Goal: Check status: Check status

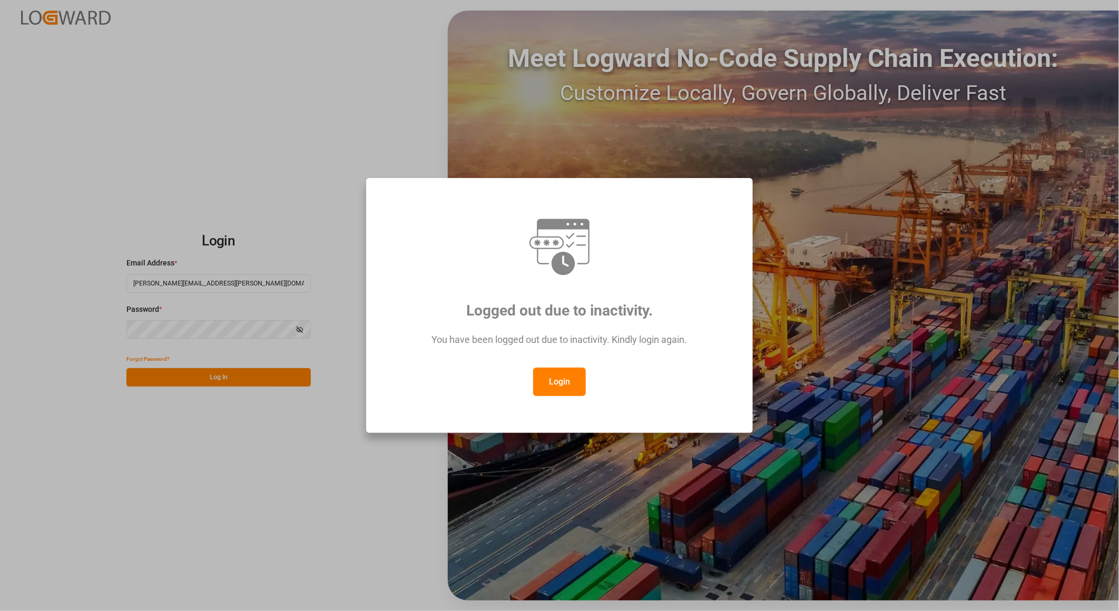
click at [559, 378] on button "Login" at bounding box center [559, 382] width 53 height 28
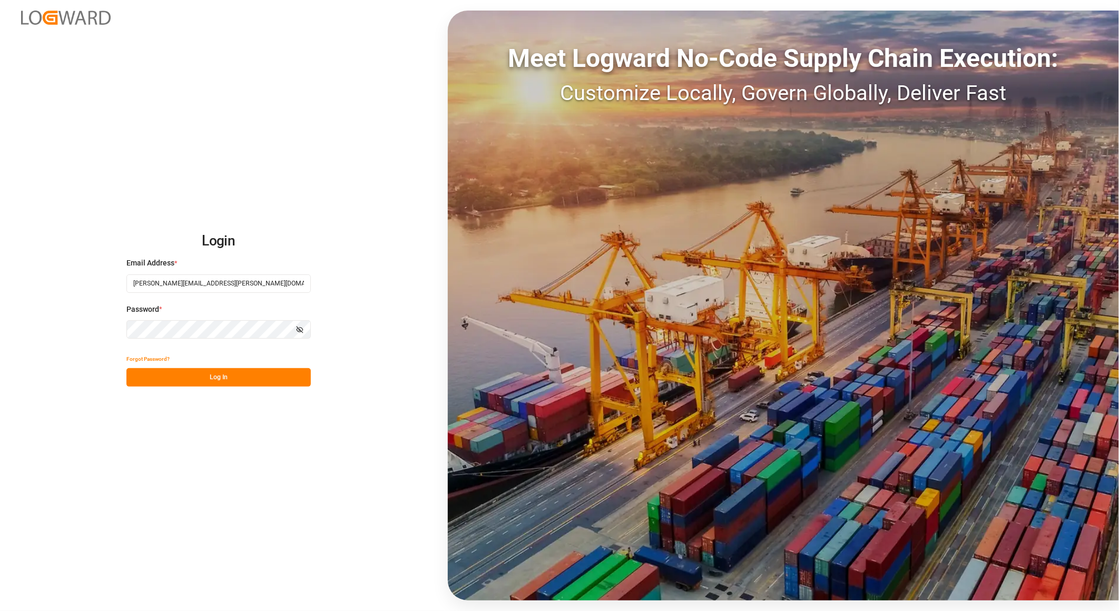
click at [230, 375] on button "Log In" at bounding box center [218, 377] width 184 height 18
click at [210, 375] on div "Forgot Password? Please wait" at bounding box center [218, 368] width 184 height 37
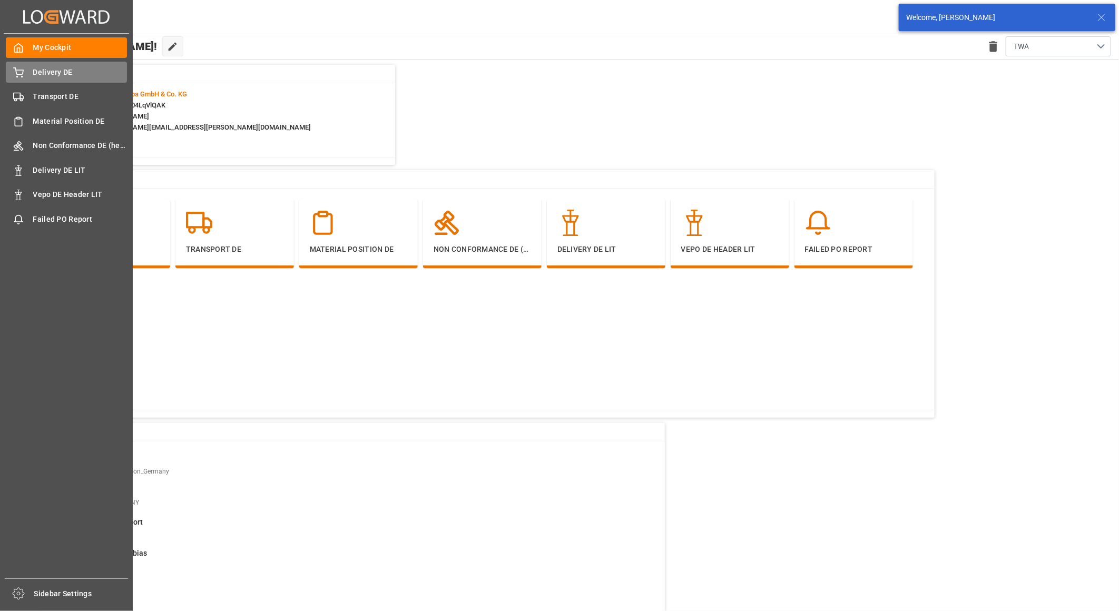
click at [23, 74] on icon at bounding box center [18, 72] width 11 height 11
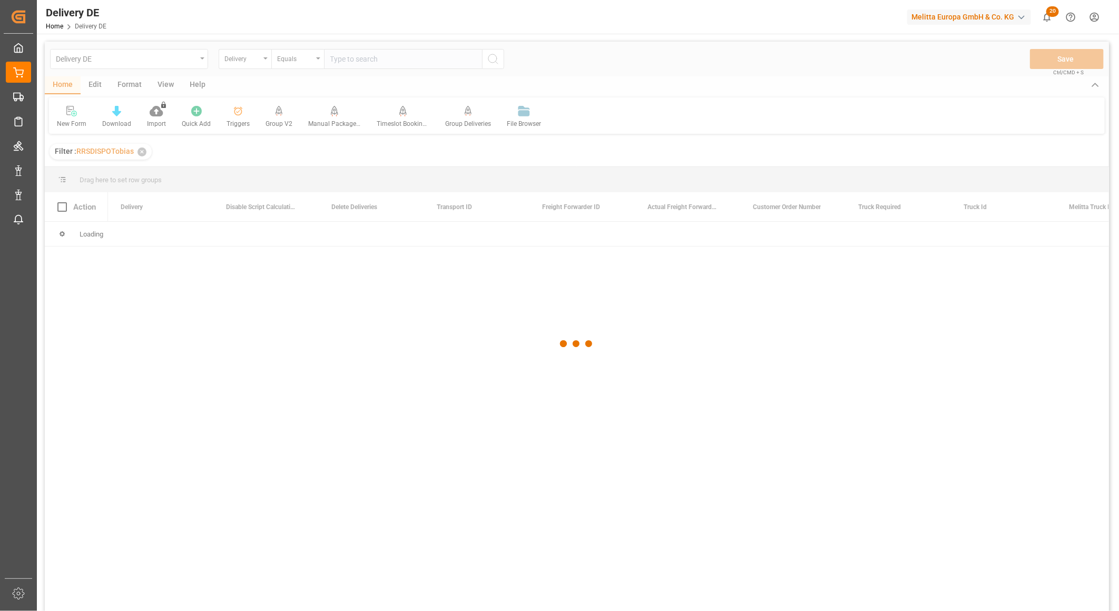
click at [353, 62] on div at bounding box center [577, 344] width 1064 height 605
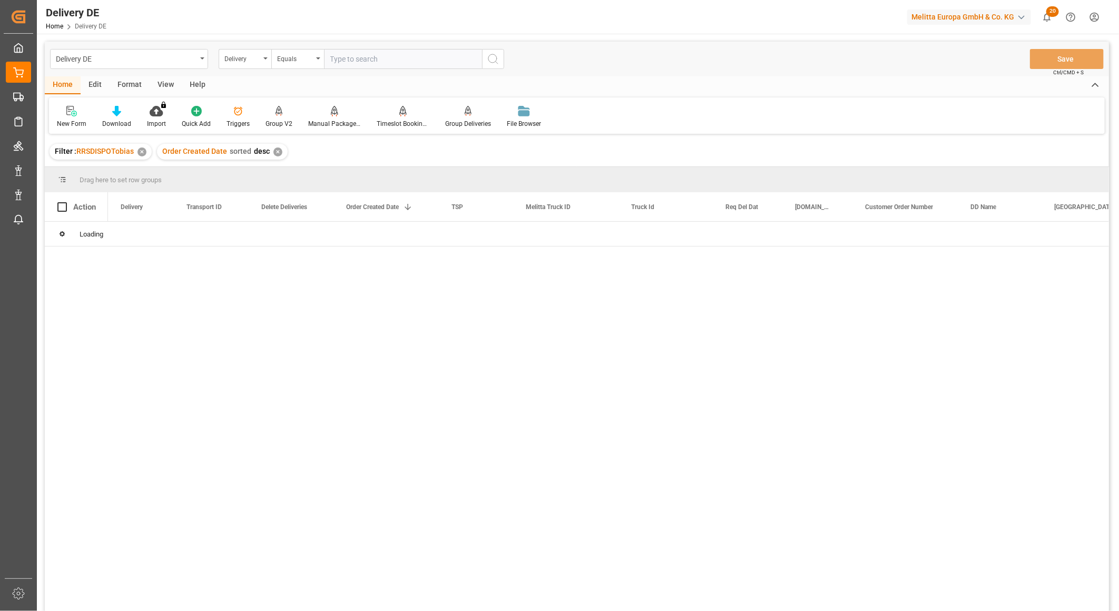
click at [373, 57] on input "text" at bounding box center [403, 59] width 158 height 20
paste input "92562681"
type input "92562681"
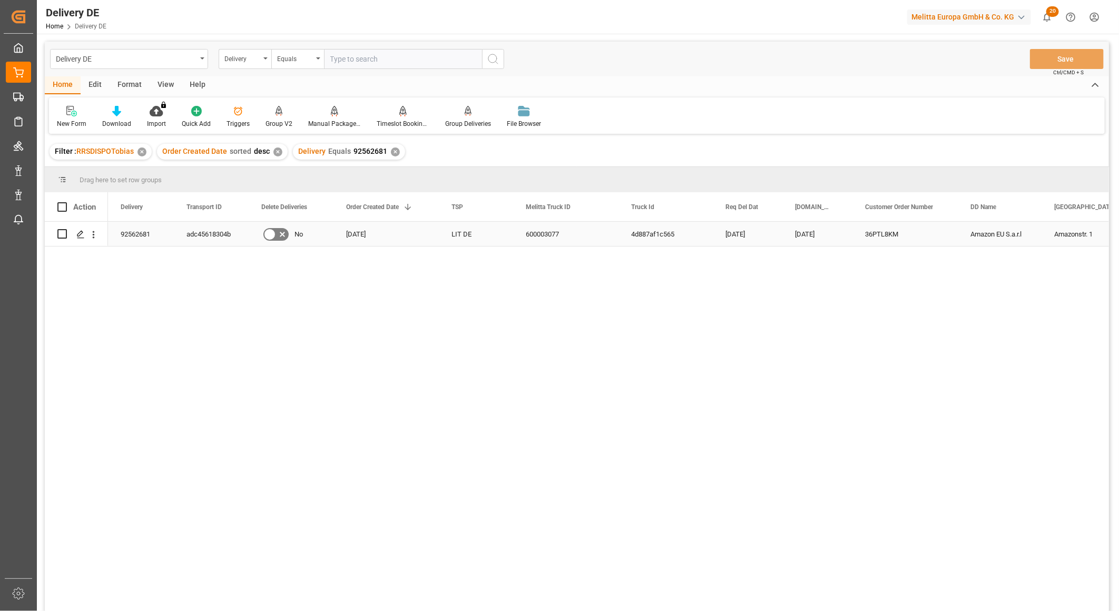
click at [215, 230] on div "adc45618304b" at bounding box center [211, 234] width 75 height 24
click at [372, 56] on input "text" at bounding box center [403, 59] width 158 height 20
paste input "92563592"
type input "92563592"
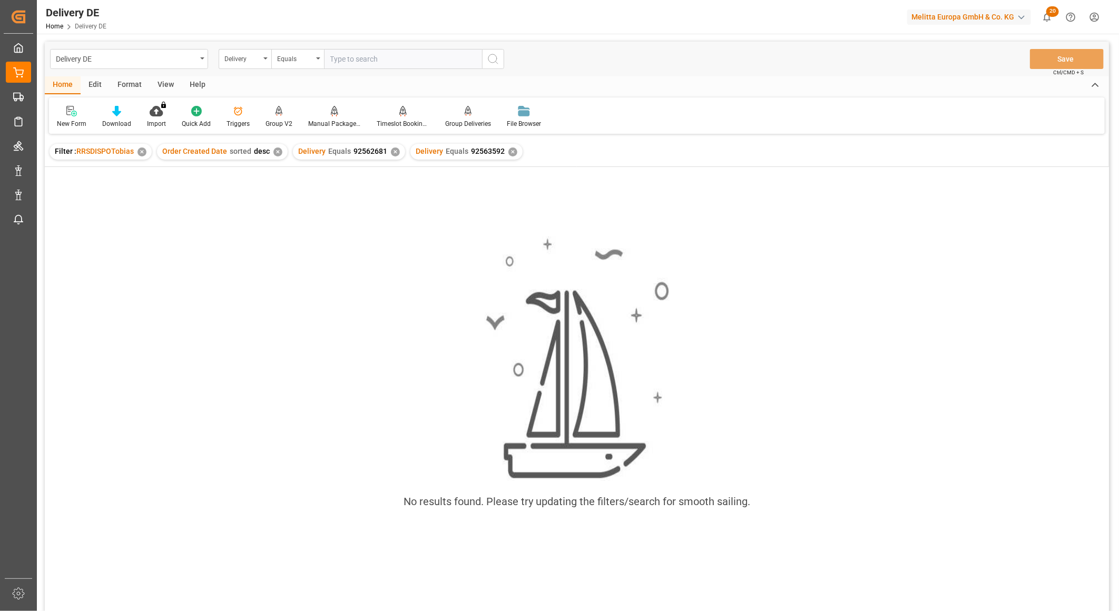
click at [391, 154] on div "✕" at bounding box center [395, 151] width 9 height 9
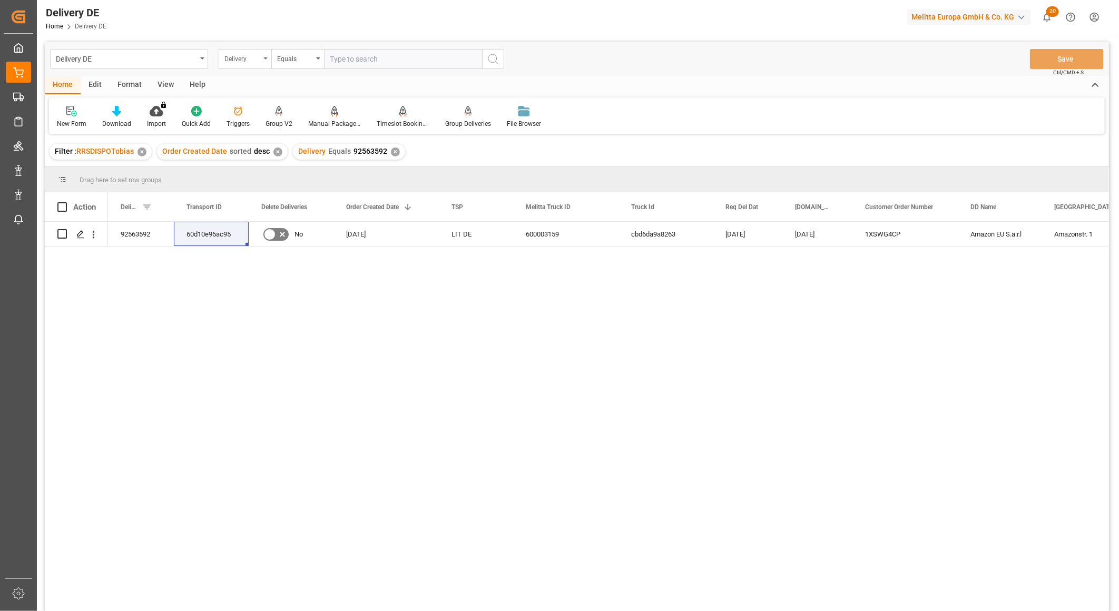
click at [246, 54] on div "Delivery" at bounding box center [242, 58] width 36 height 12
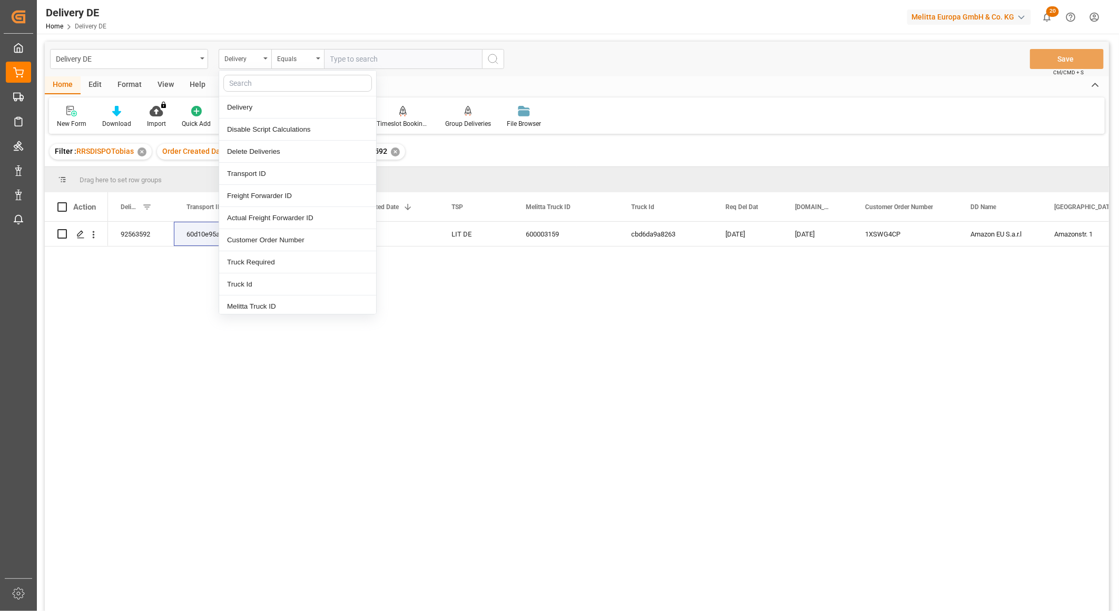
click at [509, 317] on div "60d10e95ac95 cbd6da9a8263 08.10.2025 06.10.2025 1XSWG4CP Amazon EU S.a.r.l Amaz…" at bounding box center [608, 420] width 1001 height 396
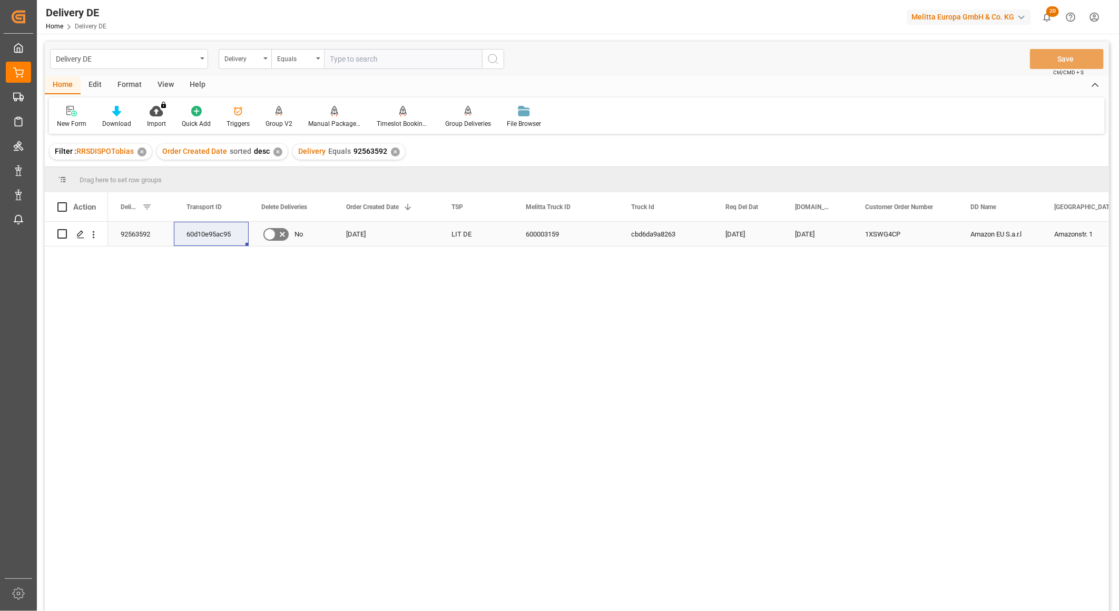
click at [128, 232] on div "92563592" at bounding box center [141, 234] width 66 height 24
click at [206, 235] on div "60d10e95ac95" at bounding box center [211, 234] width 75 height 24
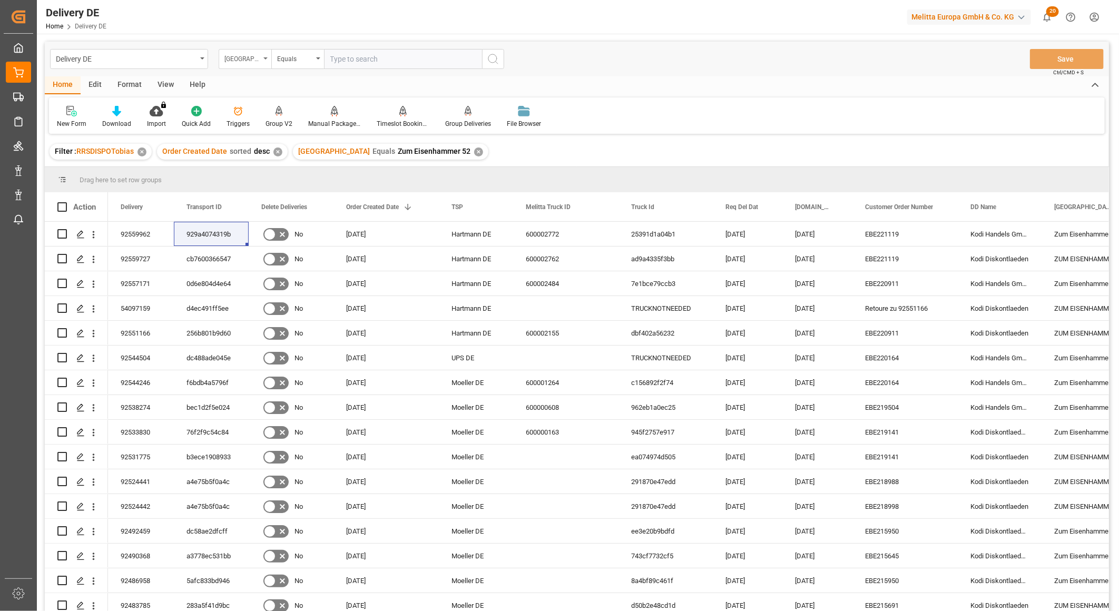
click at [239, 59] on div "[GEOGRAPHIC_DATA]" at bounding box center [242, 58] width 36 height 12
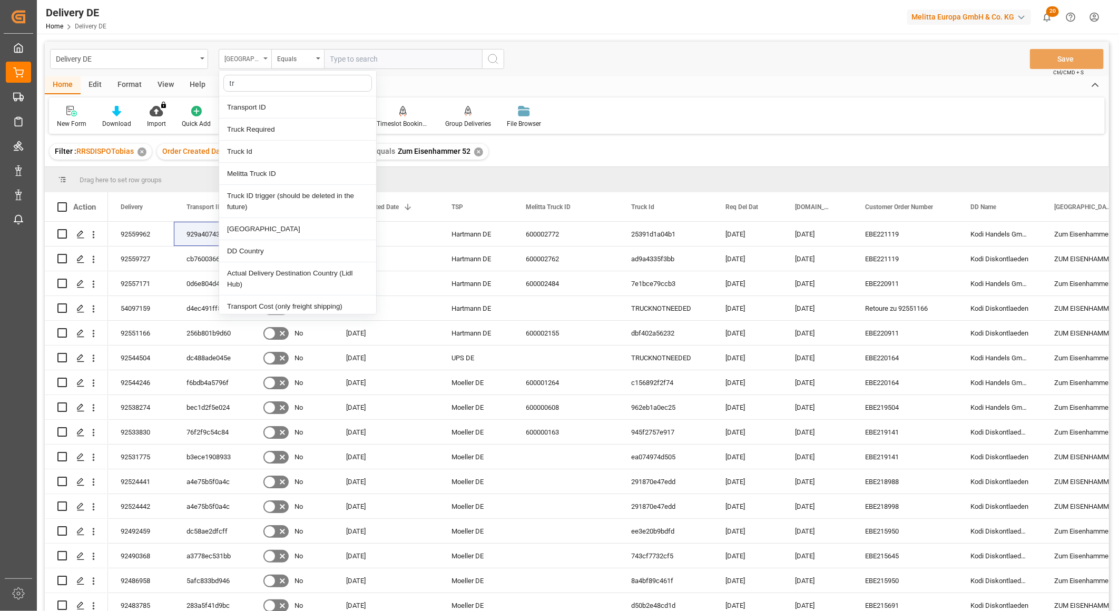
type input "tra"
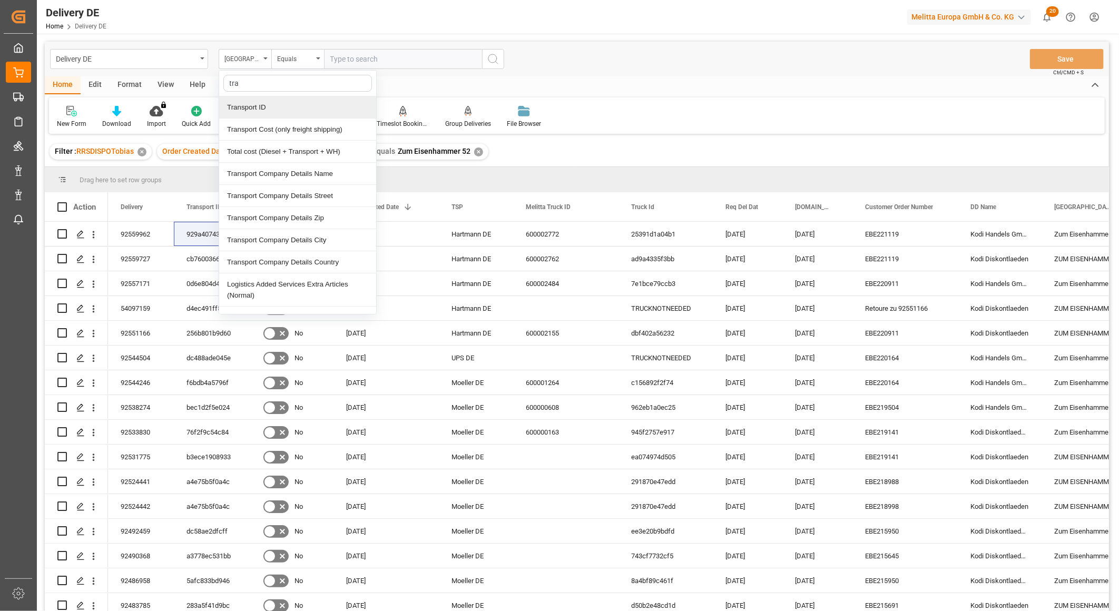
drag, startPoint x: 251, startPoint y: 106, endPoint x: 259, endPoint y: 92, distance: 16.0
click at [252, 107] on div "Transport ID" at bounding box center [297, 107] width 157 height 22
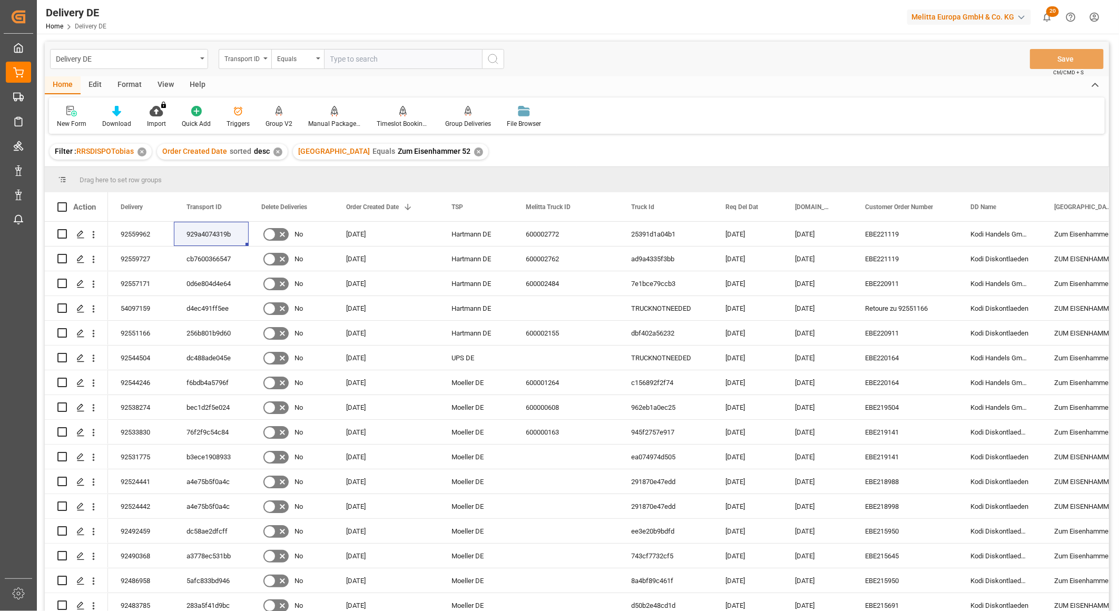
click at [363, 60] on input "text" at bounding box center [403, 59] width 158 height 20
paste input "adc45618304b"
type input "adc45618304b"
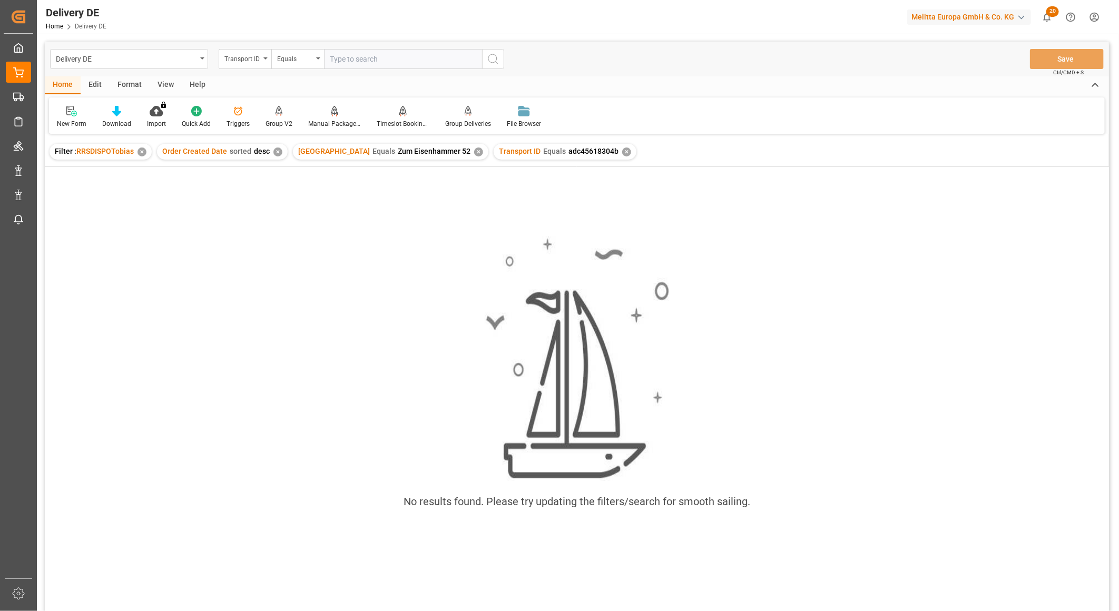
click at [430, 148] on div "DD Street Equals Zum Eisenhammer 52 ✕" at bounding box center [390, 152] width 195 height 16
click at [474, 153] on div "✕" at bounding box center [478, 151] width 9 height 9
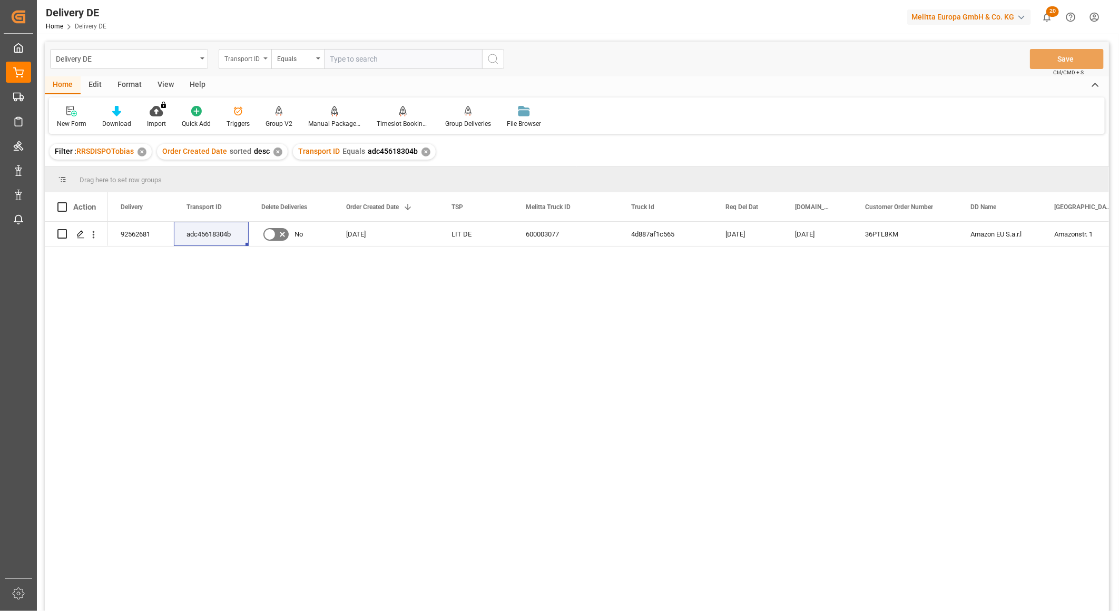
click at [230, 58] on div "Transport ID" at bounding box center [242, 58] width 36 height 12
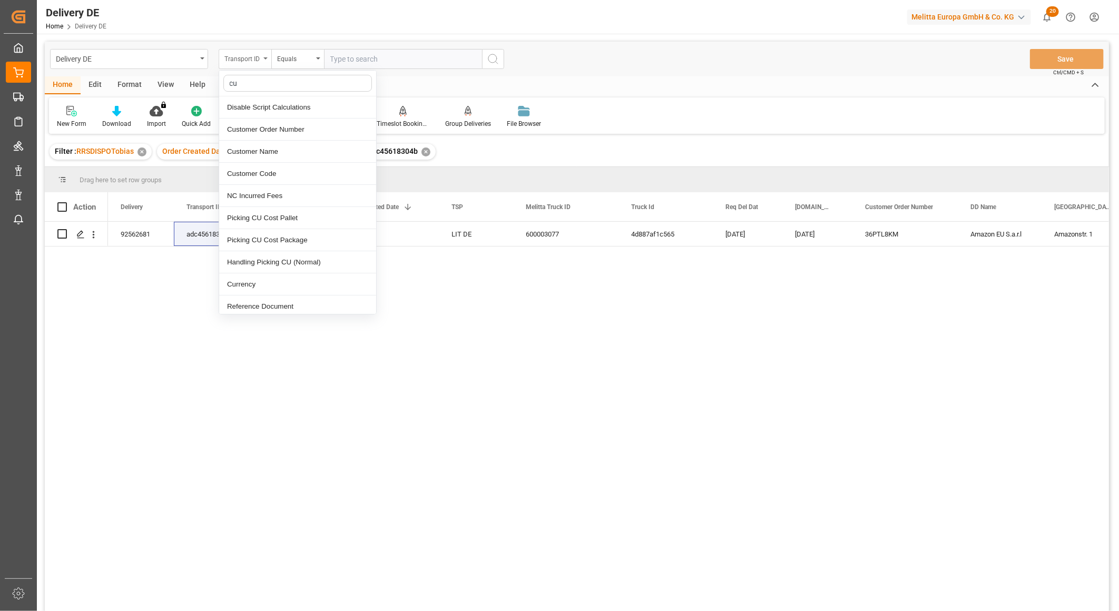
type input "cus"
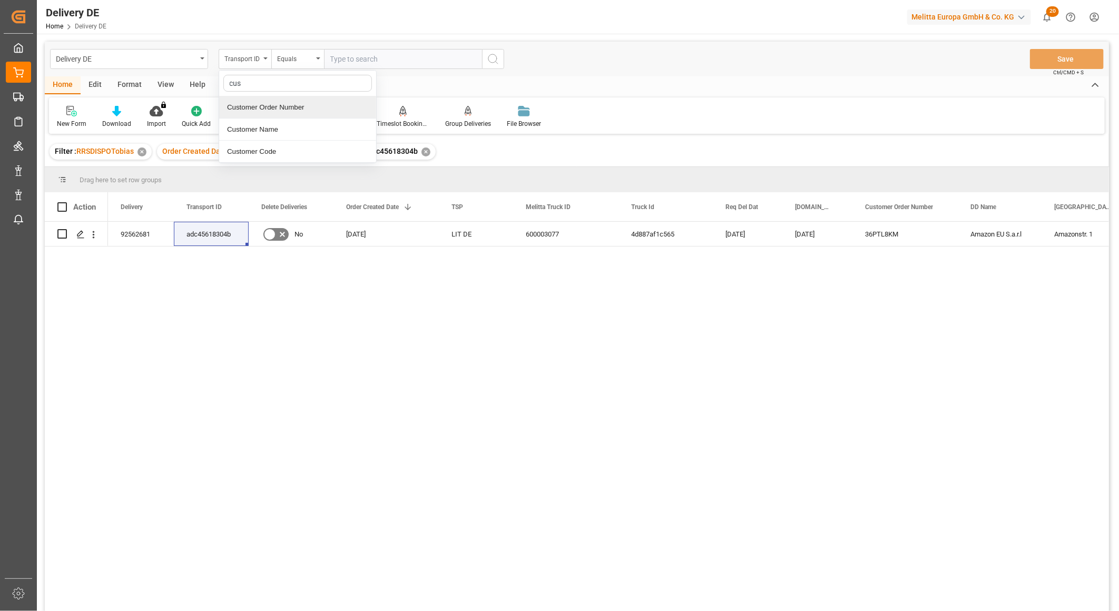
click at [286, 108] on div "Customer Order Number" at bounding box center [297, 107] width 157 height 22
click at [359, 55] on input "text" at bounding box center [403, 59] width 158 height 20
paste input "[PHONE_NUMBER]"
click at [377, 60] on input "[PHONE_NUMBER]" at bounding box center [403, 59] width 158 height 20
click at [348, 57] on input "1888-30092501" at bounding box center [403, 59] width 158 height 20
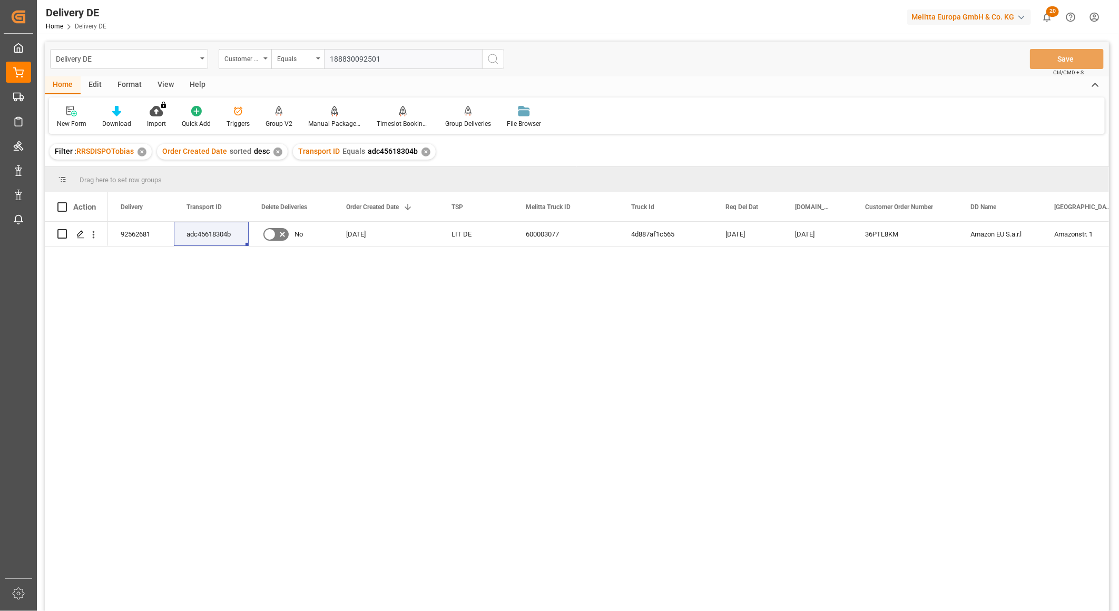
type input "188830092501"
click at [494, 62] on icon "search button" at bounding box center [493, 59] width 13 height 13
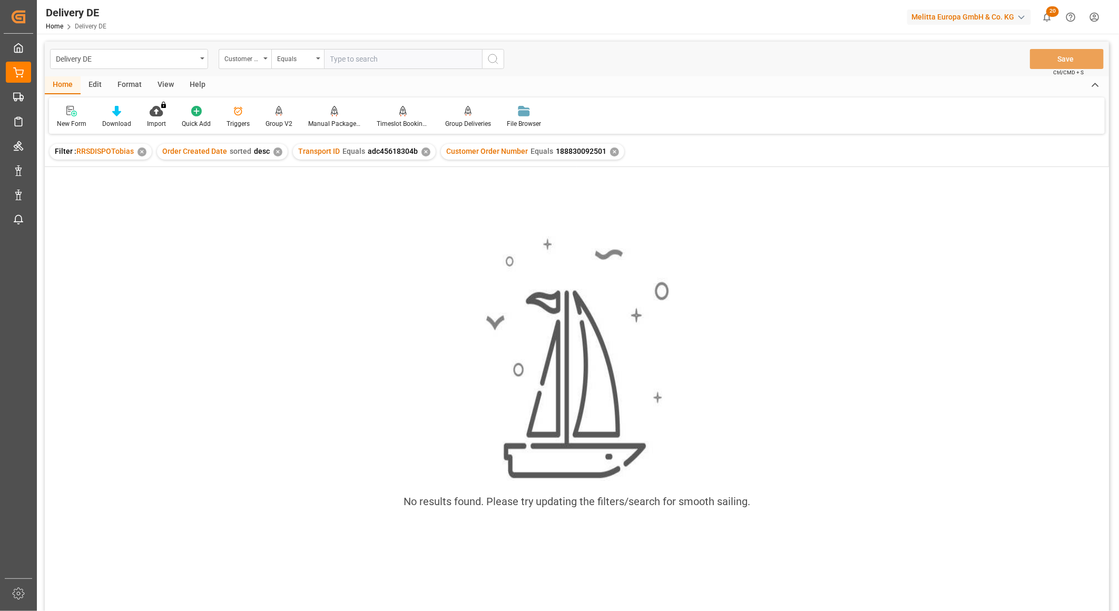
click at [421, 149] on div "✕" at bounding box center [425, 151] width 9 height 9
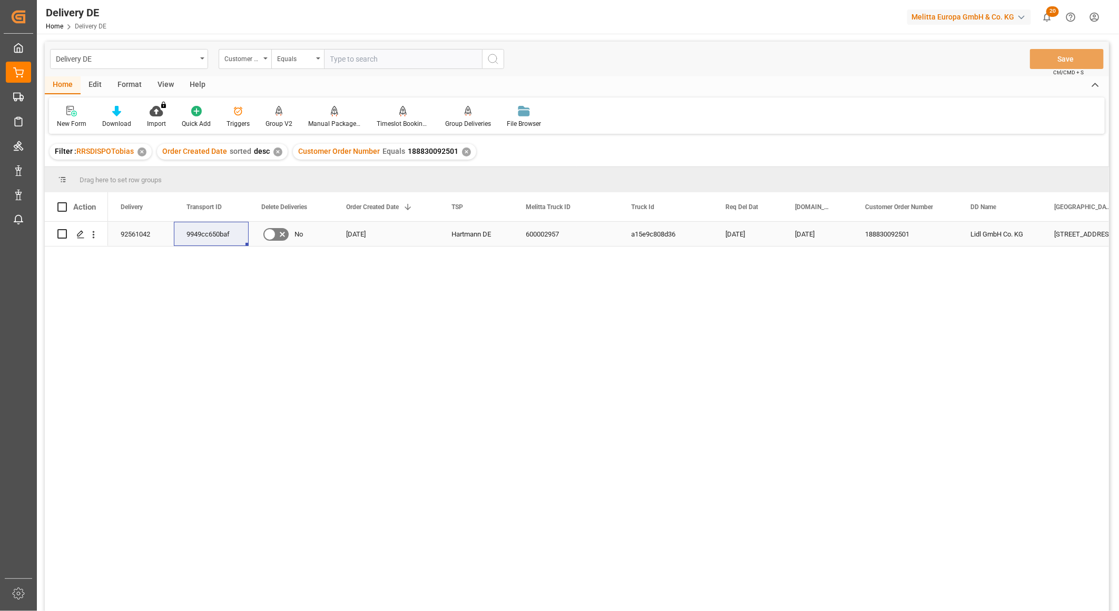
click at [149, 233] on div "92561042" at bounding box center [141, 234] width 66 height 24
click at [193, 233] on div "9949cc650baf" at bounding box center [211, 234] width 75 height 24
click at [145, 233] on div "92561042" at bounding box center [141, 234] width 66 height 24
click at [214, 230] on div "9949cc650baf" at bounding box center [211, 234] width 75 height 24
click at [134, 234] on div "92561042" at bounding box center [141, 234] width 66 height 24
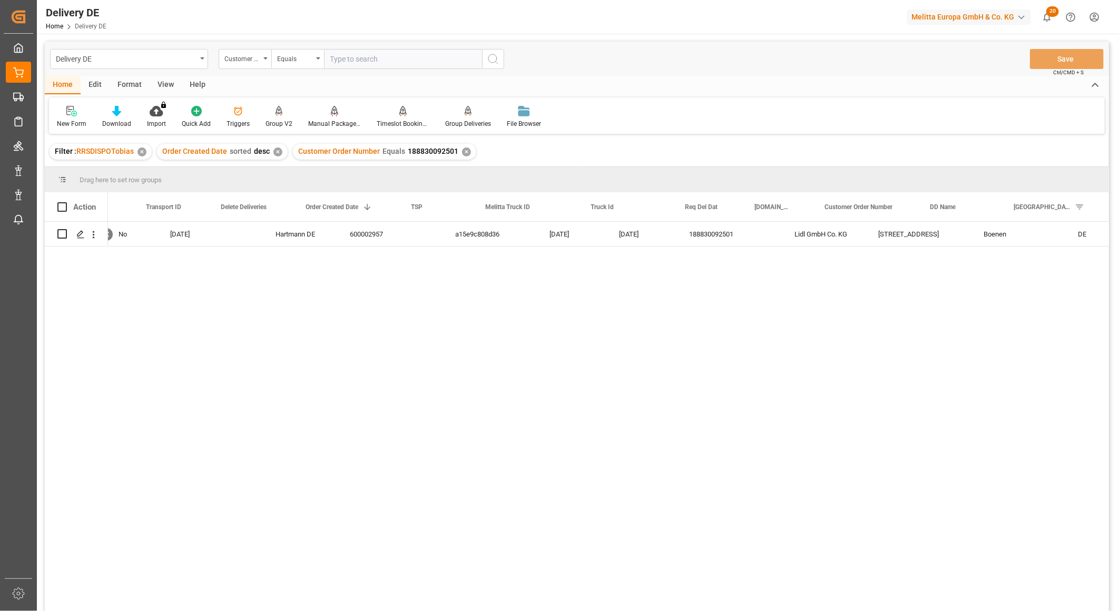
scroll to position [0, 351]
